Goal: Task Accomplishment & Management: Use online tool/utility

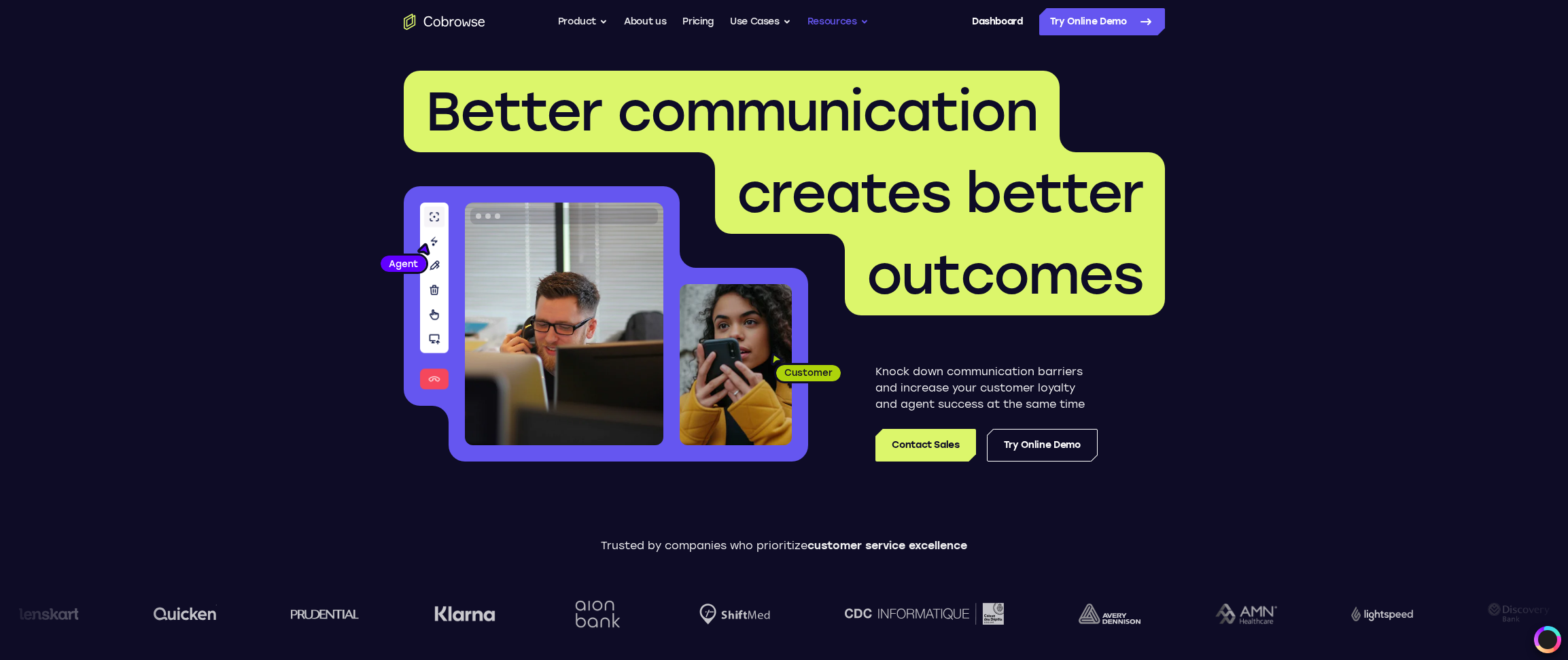
click at [858, 24] on button "Resources" at bounding box center [838, 21] width 61 height 27
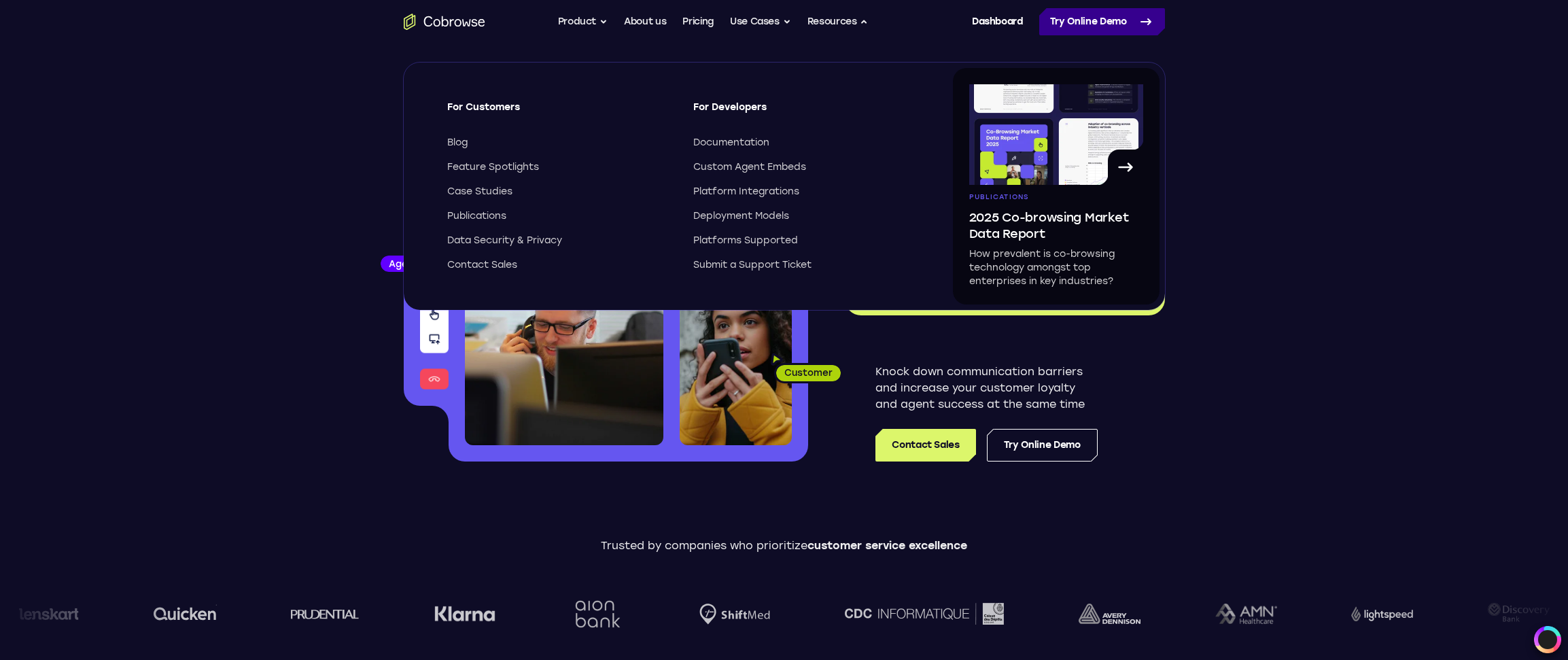
click at [1093, 8] on link "Try Online Demo" at bounding box center [1102, 21] width 126 height 27
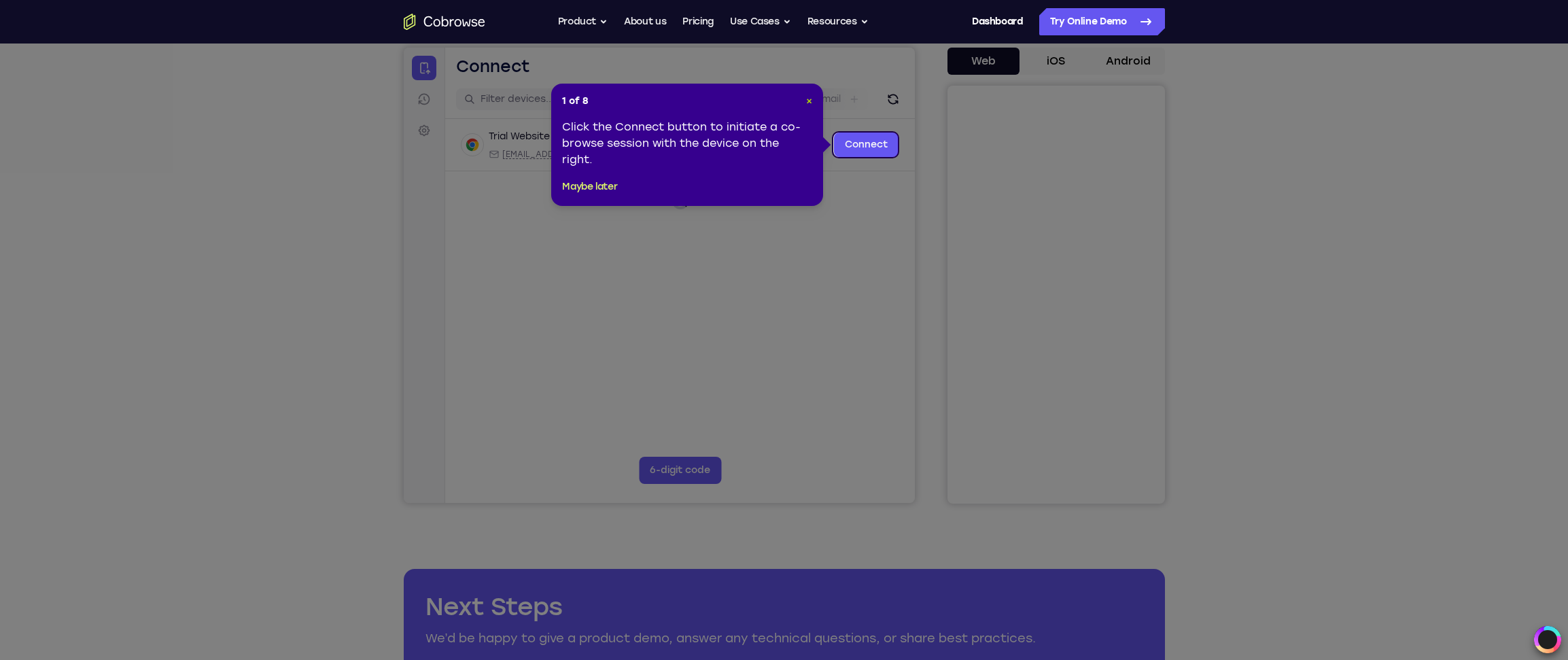
drag, startPoint x: 808, startPoint y: 101, endPoint x: 474, endPoint y: 92, distance: 334.1
click at [808, 101] on span "×" at bounding box center [809, 101] width 6 height 12
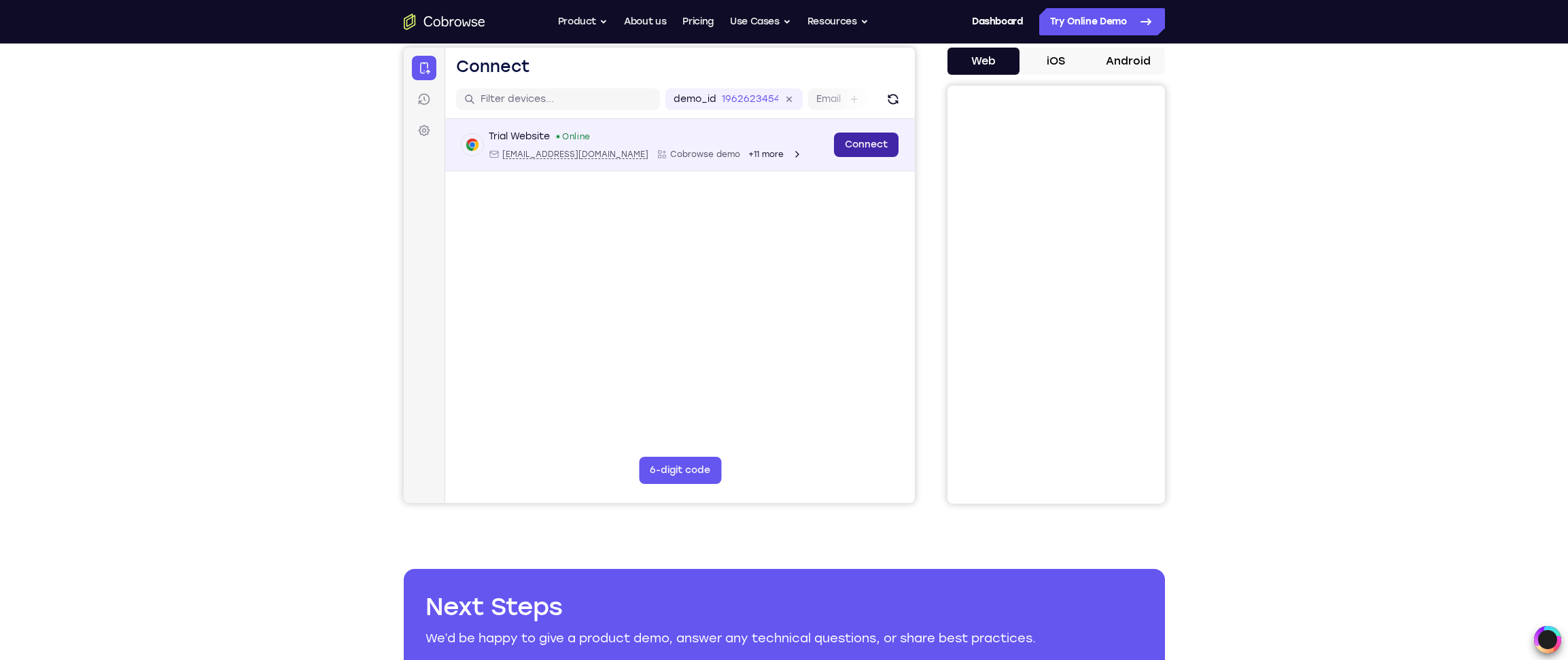
click at [881, 145] on link "Connect" at bounding box center [865, 145] width 64 height 24
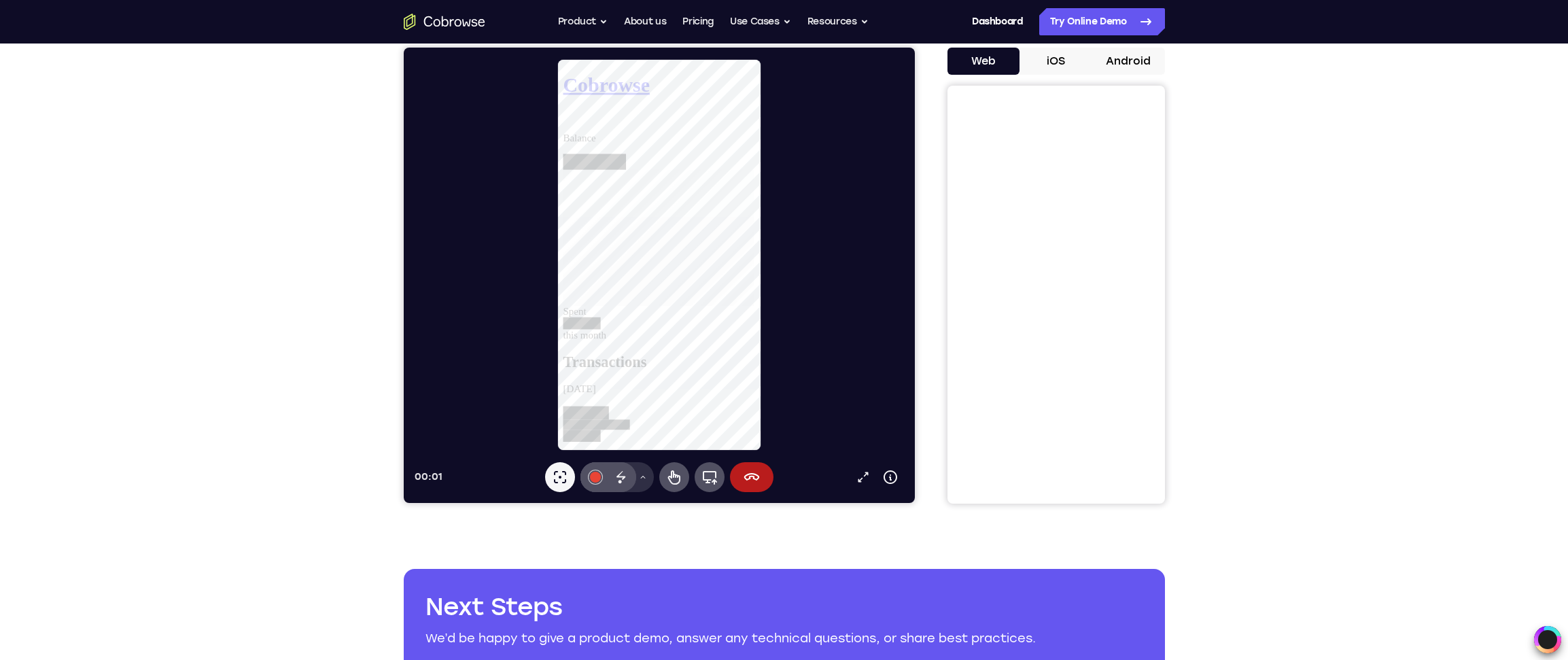
click at [639, 475] on icon at bounding box center [642, 477] width 8 height 8
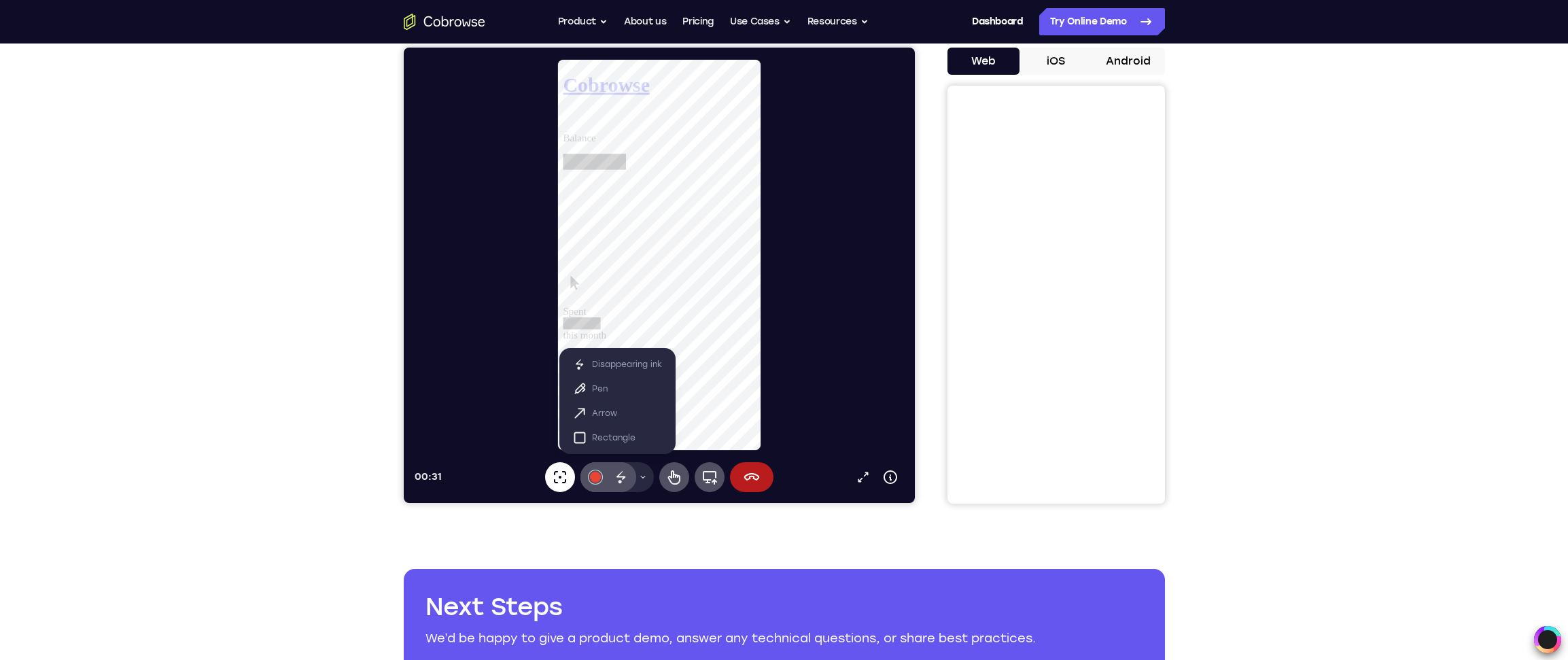
click at [564, 477] on icon at bounding box center [560, 477] width 17 height 17
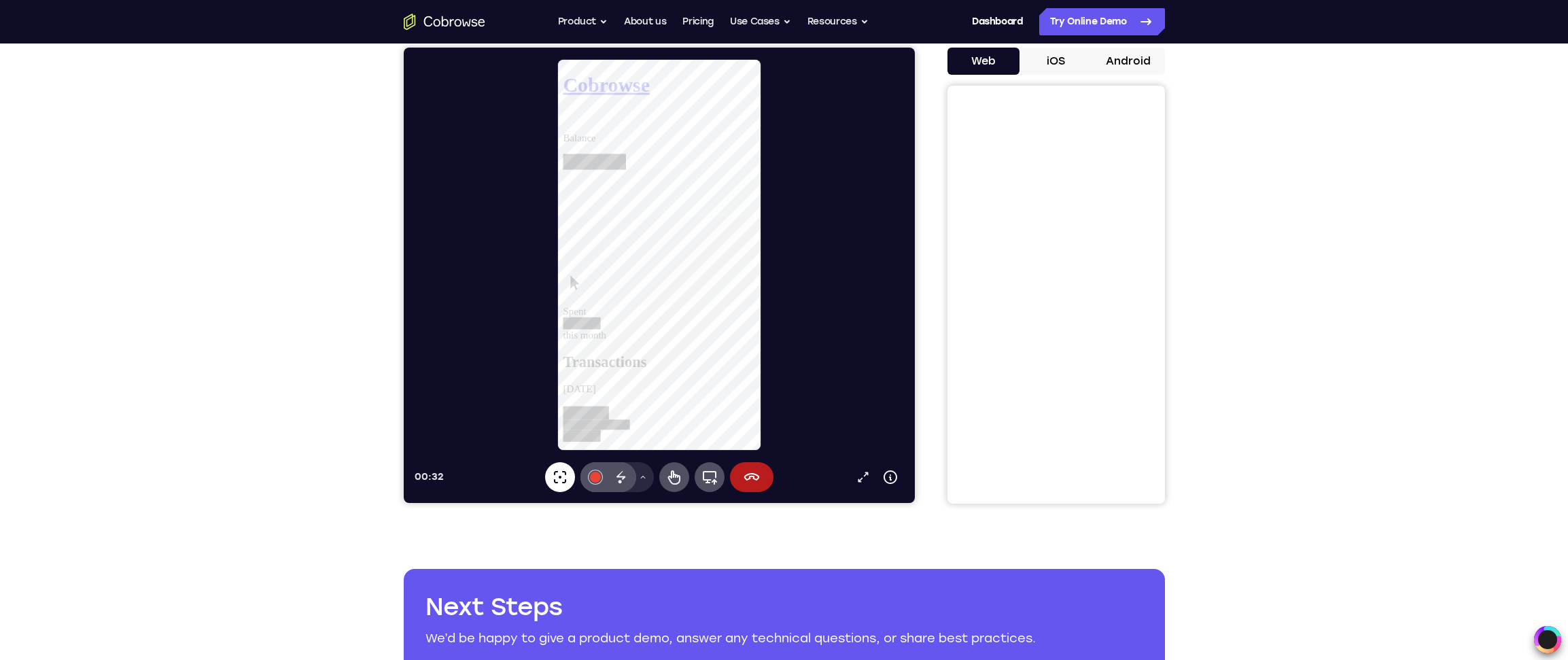
click at [558, 469] on icon at bounding box center [560, 477] width 17 height 17
click at [619, 482] on icon at bounding box center [619, 482] width 3 height 3
click at [647, 478] on button "Drawing tools menu" at bounding box center [642, 477] width 21 height 30
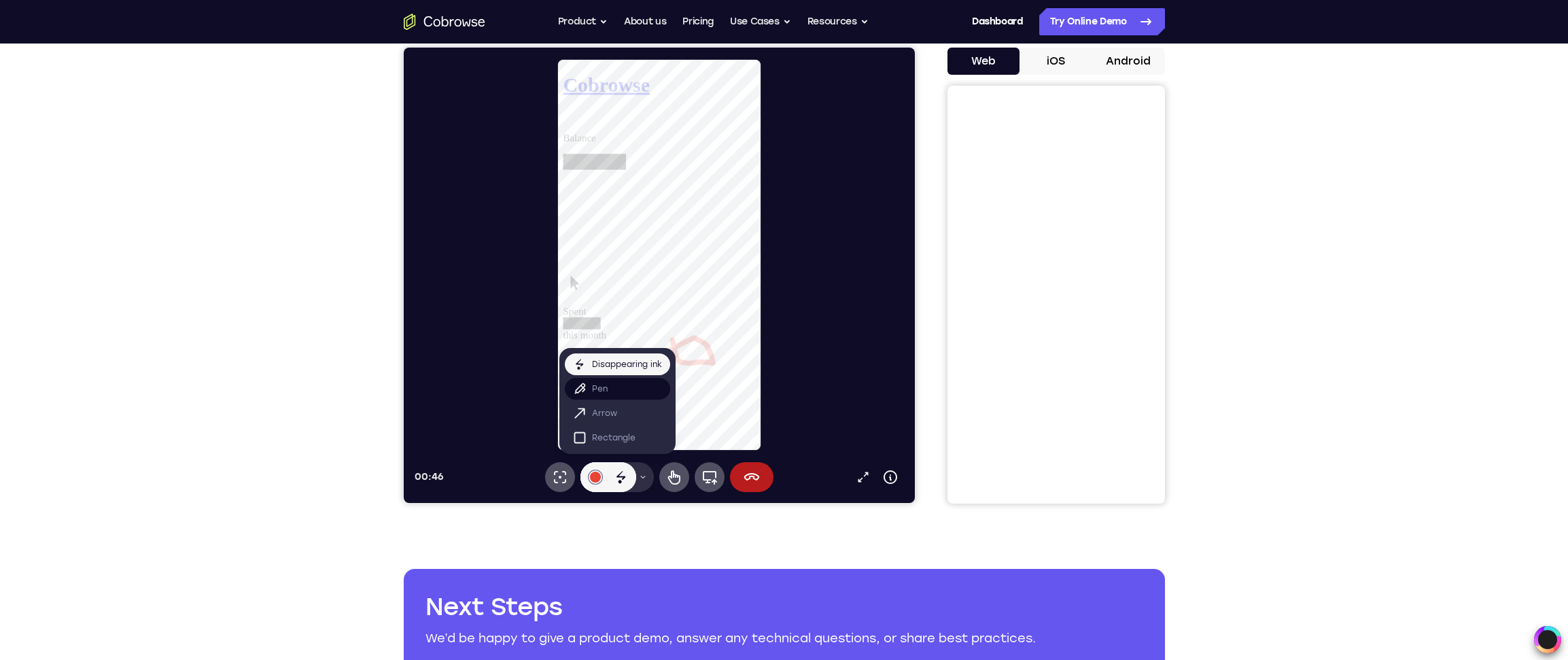
click at [636, 396] on button "Pen" at bounding box center [617, 388] width 105 height 21
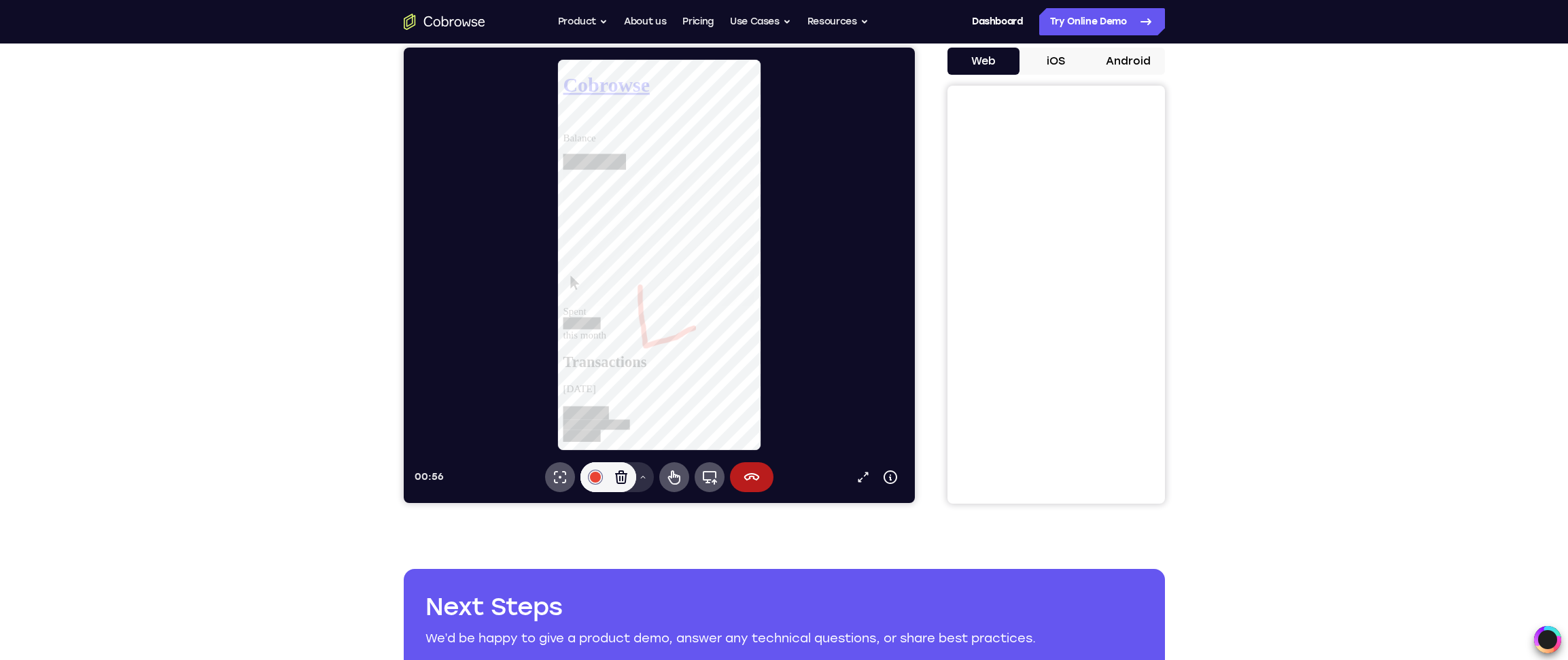
click at [646, 475] on icon at bounding box center [642, 477] width 8 height 8
